Goal: Task Accomplishment & Management: Manage account settings

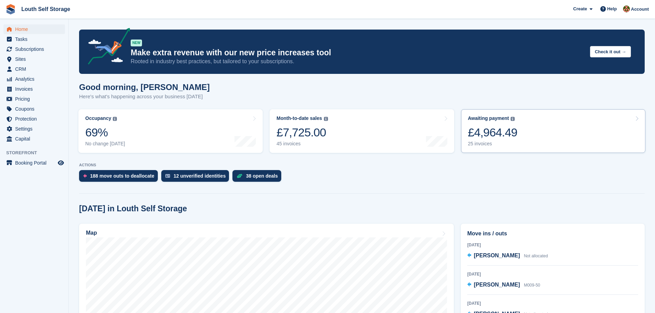
click at [472, 146] on div "25 invoices" at bounding box center [492, 144] width 49 height 6
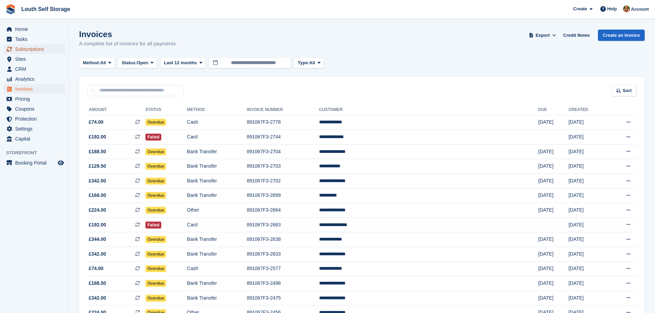
click at [43, 51] on span "Subscriptions" at bounding box center [35, 49] width 41 height 10
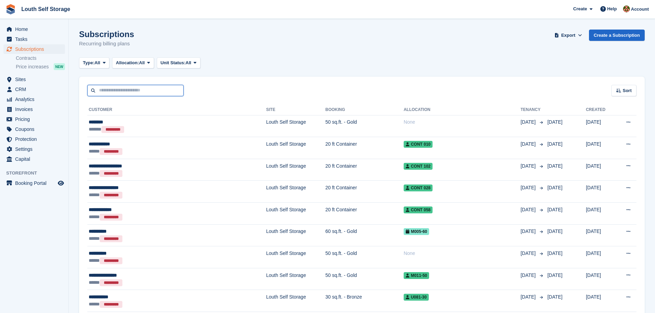
click at [133, 92] on input "text" at bounding box center [135, 90] width 96 height 11
type input "****"
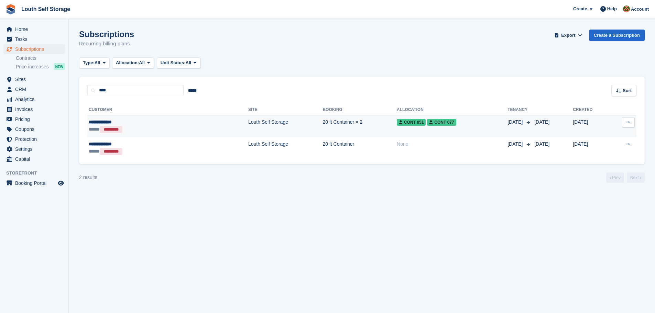
click at [248, 130] on td "Louth Self Storage" at bounding box center [285, 126] width 74 height 22
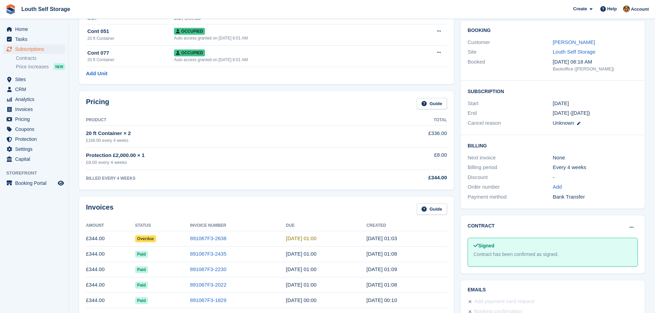
scroll to position [69, 0]
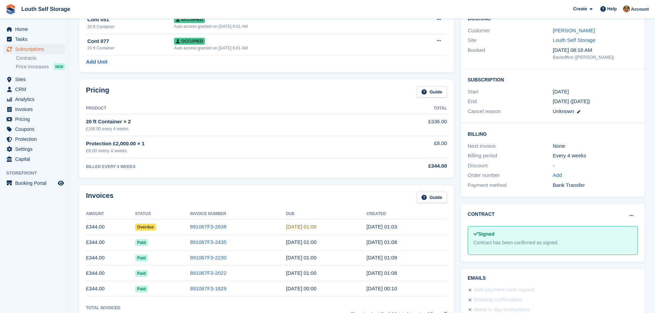
click at [215, 231] on td "891067F3-2638" at bounding box center [238, 226] width 96 height 15
click at [214, 228] on link "891067F3-2638" at bounding box center [208, 227] width 36 height 6
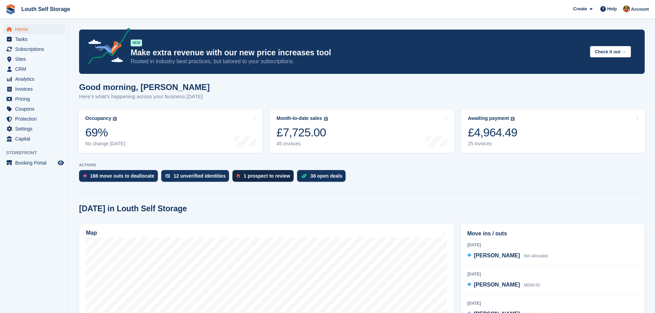
click at [254, 177] on div "1 prospect to review" at bounding box center [266, 175] width 46 height 5
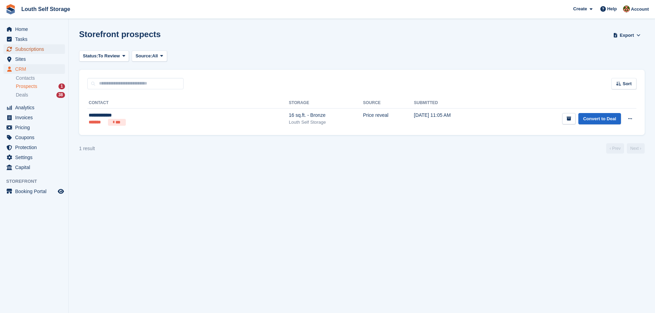
click at [24, 50] on span "Subscriptions" at bounding box center [35, 49] width 41 height 10
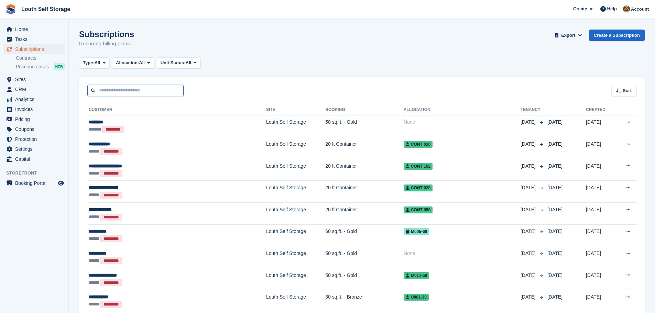
click at [124, 88] on input "text" at bounding box center [135, 90] width 96 height 11
type input "*****"
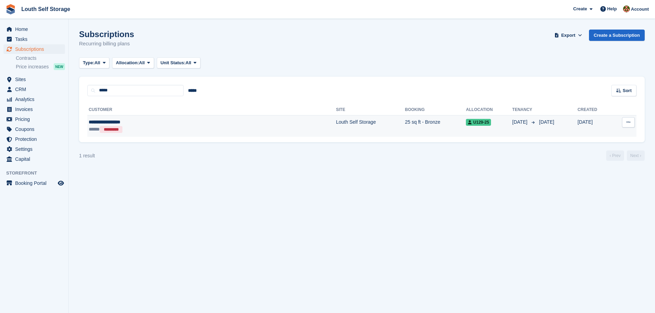
click at [201, 123] on div "**********" at bounding box center [160, 122] width 142 height 7
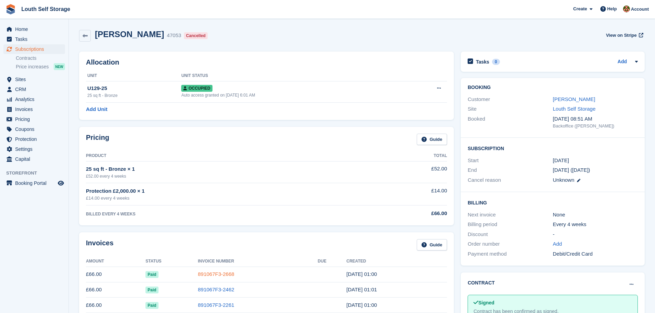
click at [217, 276] on link "891067F3-2668" at bounding box center [216, 274] width 36 height 6
click at [207, 275] on link "891067F3-2668" at bounding box center [216, 274] width 36 height 6
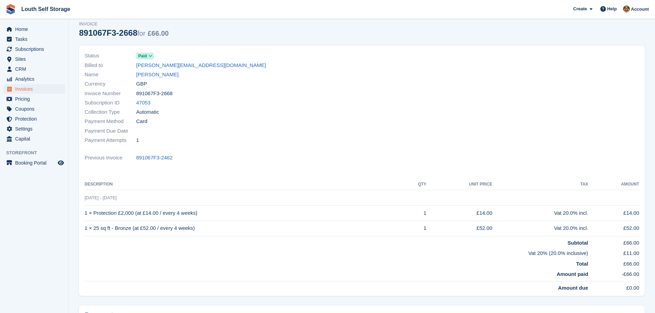
scroll to position [34, 0]
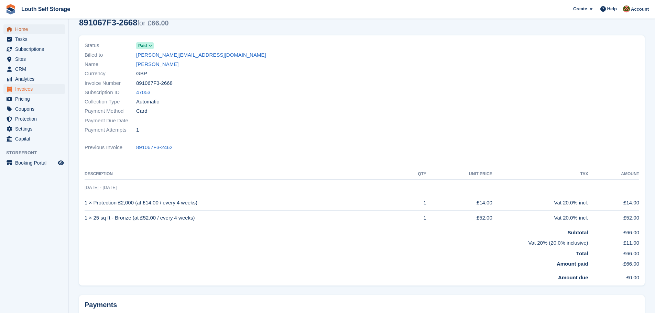
click at [27, 29] on span "Home" at bounding box center [35, 29] width 41 height 10
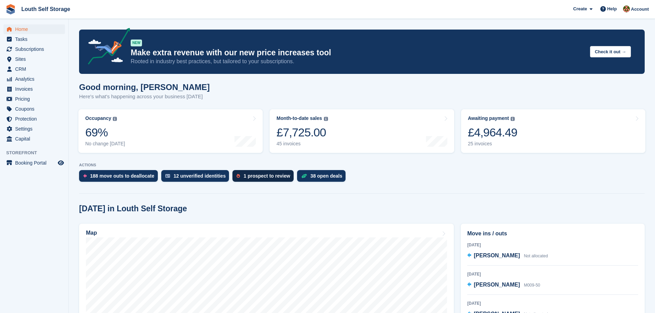
click at [246, 179] on div "1 prospect to review" at bounding box center [262, 176] width 61 height 12
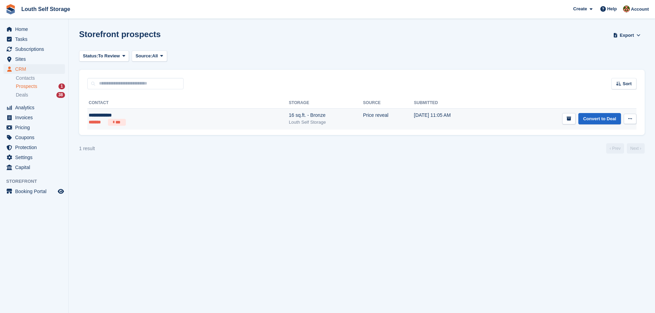
click at [289, 118] on div "16 sq.ft. - Bronze" at bounding box center [326, 115] width 74 height 7
